Goal: Navigation & Orientation: Find specific page/section

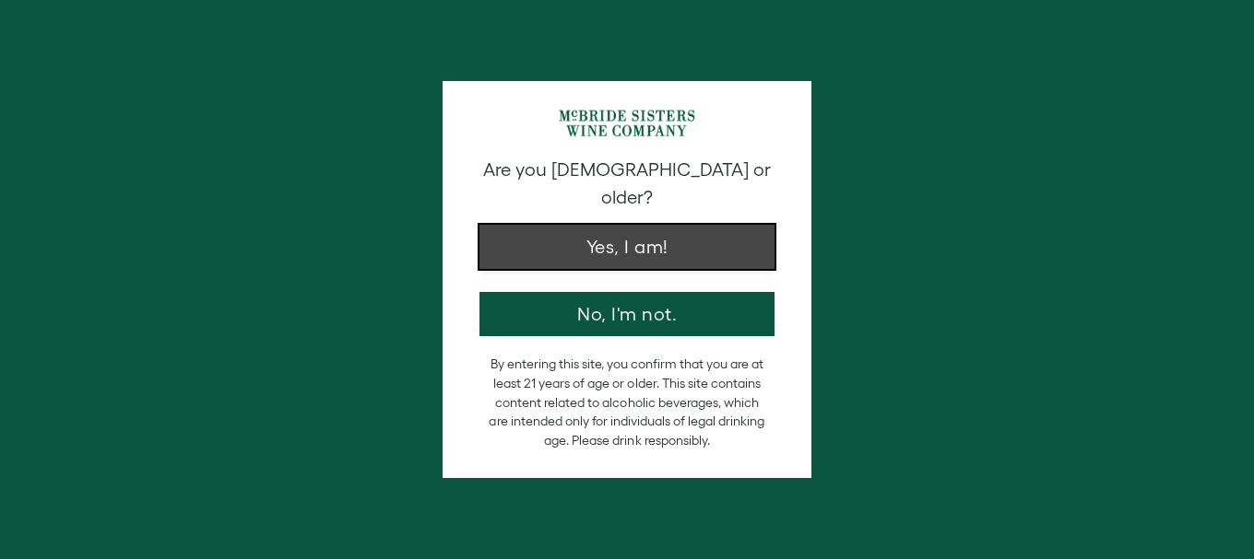
click at [552, 236] on button "Yes, I am!" at bounding box center [626, 247] width 295 height 44
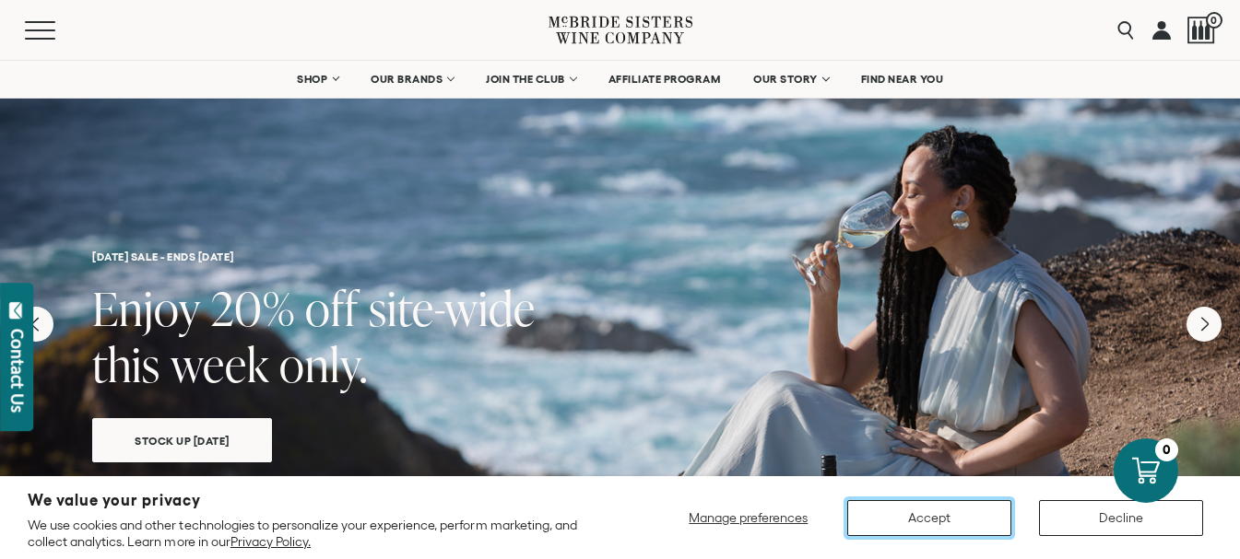
click at [889, 517] on button "Accept" at bounding box center [929, 518] width 164 height 36
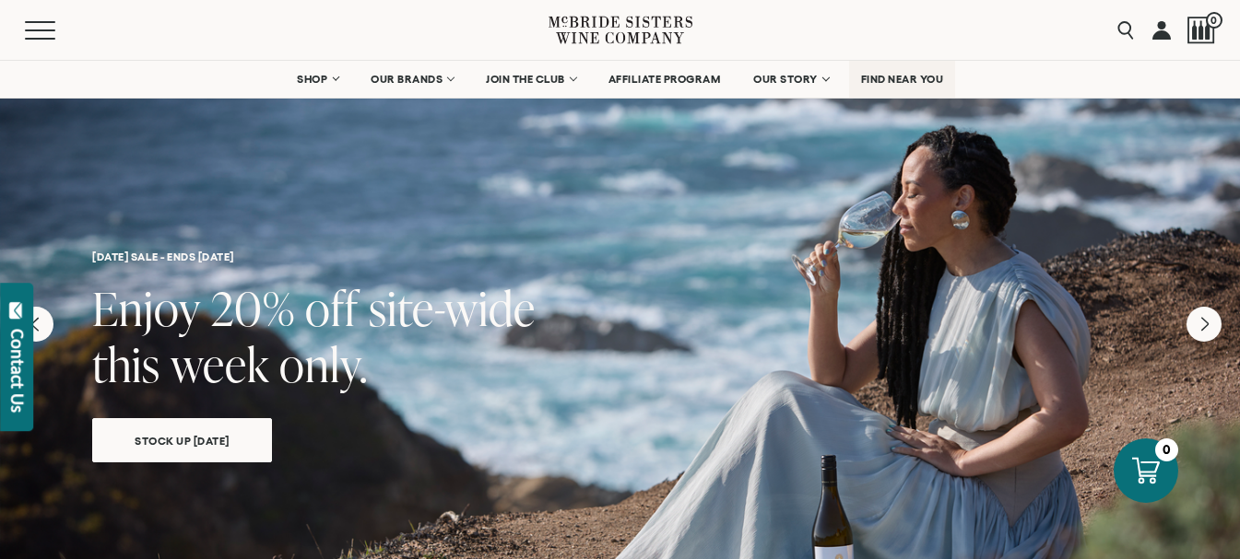
click at [930, 74] on span "FIND NEAR YOU" at bounding box center [902, 79] width 83 height 13
